Goal: Entertainment & Leisure: Consume media (video, audio)

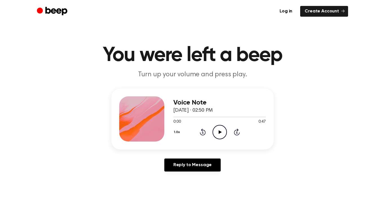
click at [224, 132] on icon "Play Audio" at bounding box center [220, 132] width 14 height 14
click at [224, 132] on icon "Pause Audio" at bounding box center [220, 132] width 14 height 14
click at [224, 132] on icon "Play Audio" at bounding box center [220, 132] width 14 height 14
click at [208, 128] on div "1.0x Rewind 5 seconds Pause Audio Skip 5 seconds" at bounding box center [220, 132] width 93 height 14
click at [202, 132] on icon at bounding box center [202, 132] width 1 height 2
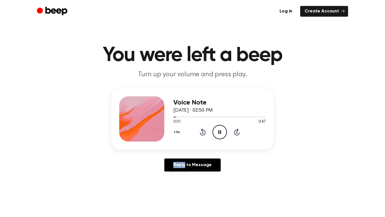
click at [202, 132] on icon at bounding box center [202, 132] width 1 height 2
click at [208, 148] on div "Voice Note September 3, 2024 · 02:50 PM 0:01 0:47 Your browser does not support…" at bounding box center [192, 118] width 163 height 61
click at [204, 138] on div "1.0x Rewind 5 seconds Pause Audio Skip 5 seconds" at bounding box center [220, 132] width 93 height 14
click at [204, 135] on icon "Rewind 5 seconds" at bounding box center [203, 131] width 6 height 7
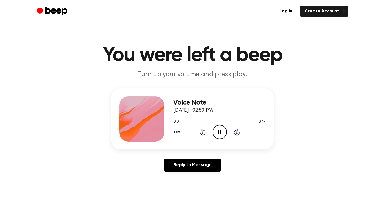
click at [204, 135] on icon "Rewind 5 seconds" at bounding box center [203, 131] width 6 height 7
click at [221, 138] on circle at bounding box center [220, 132] width 14 height 14
click at [220, 135] on icon "Play Audio" at bounding box center [220, 132] width 14 height 14
